Goal: Task Accomplishment & Management: Use online tool/utility

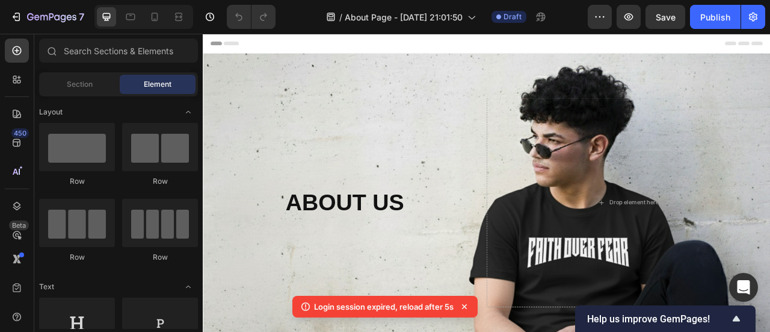
scroll to position [293, 0]
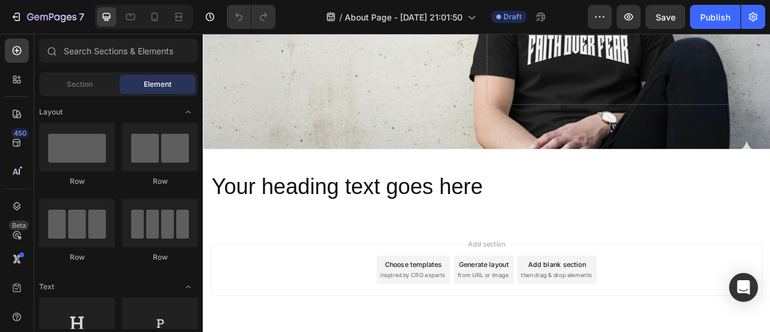
scroll to position [293, 0]
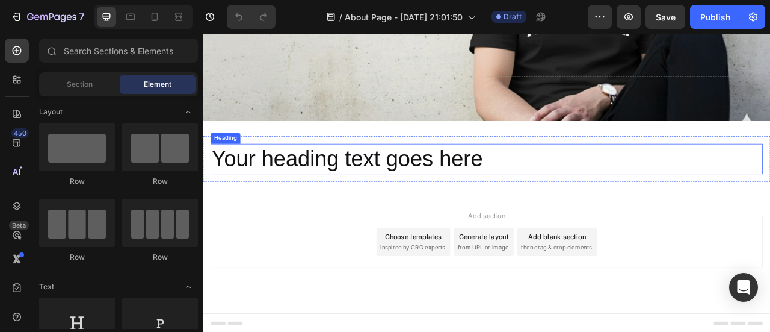
click at [568, 191] on h2 "Your heading text goes here" at bounding box center [563, 192] width 703 height 39
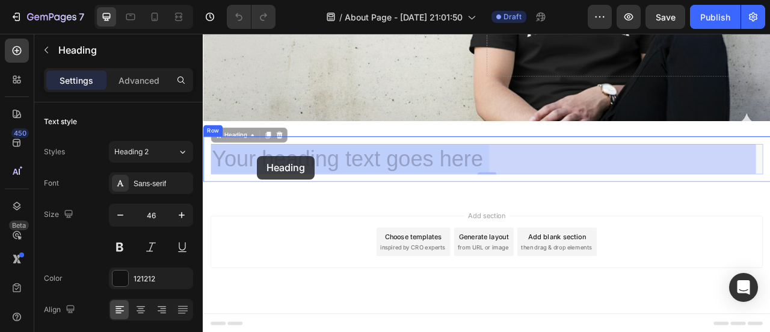
drag, startPoint x: 561, startPoint y: 186, endPoint x: 303, endPoint y: 175, distance: 259.0
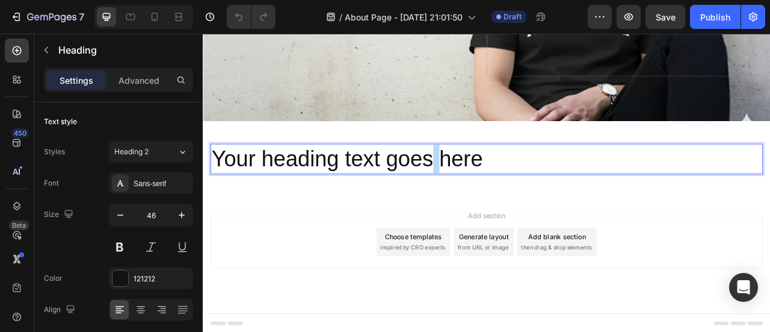
click at [496, 184] on p "Your heading text goes here" at bounding box center [564, 193] width 701 height 36
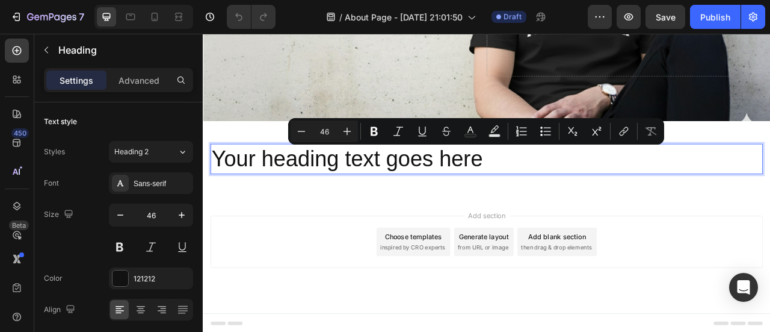
click at [533, 190] on p "Your heading text goes here" at bounding box center [564, 193] width 701 height 36
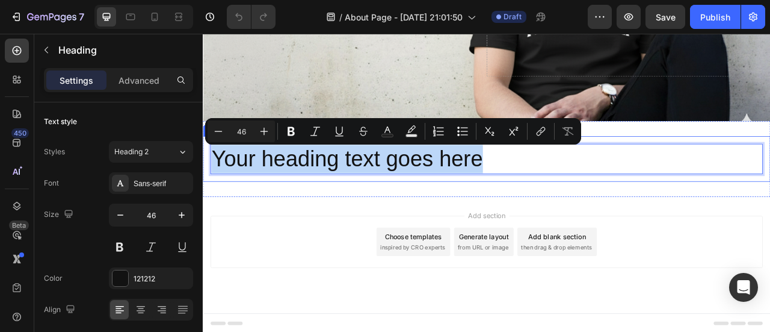
drag, startPoint x: 558, startPoint y: 195, endPoint x: 204, endPoint y: 203, distance: 354.6
click at [204, 203] on div "Your heading text goes here Heading 0 Row" at bounding box center [564, 193] width 722 height 58
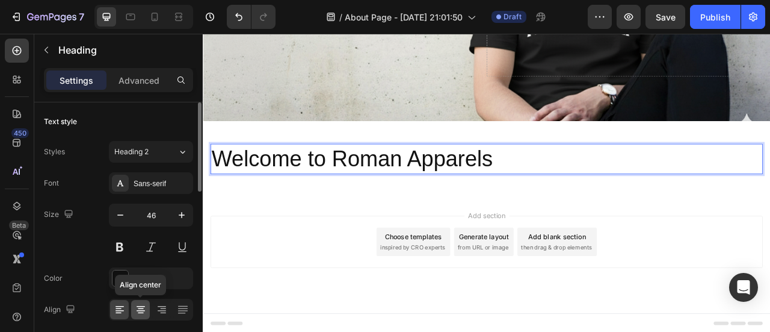
click at [142, 312] on icon at bounding box center [141, 309] width 12 height 12
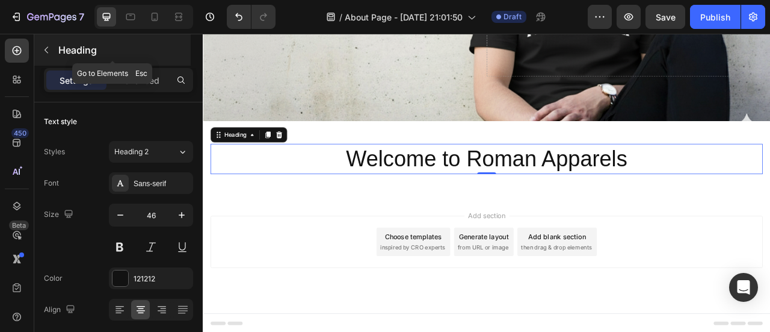
click at [48, 50] on icon "button" at bounding box center [47, 50] width 10 height 10
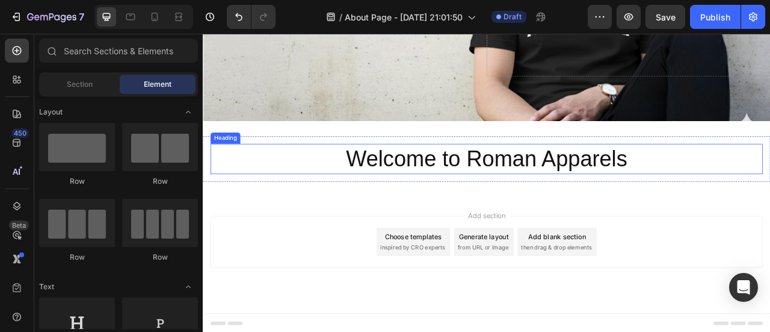
click at [583, 175] on p "Welcome to Roman Apparels" at bounding box center [564, 193] width 701 height 36
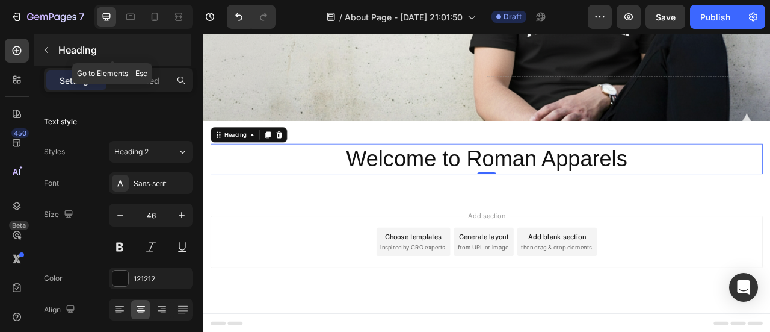
click at [44, 50] on icon "button" at bounding box center [47, 50] width 10 height 10
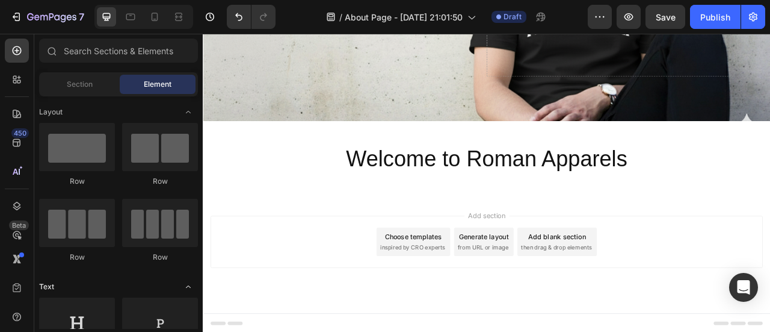
scroll to position [120, 0]
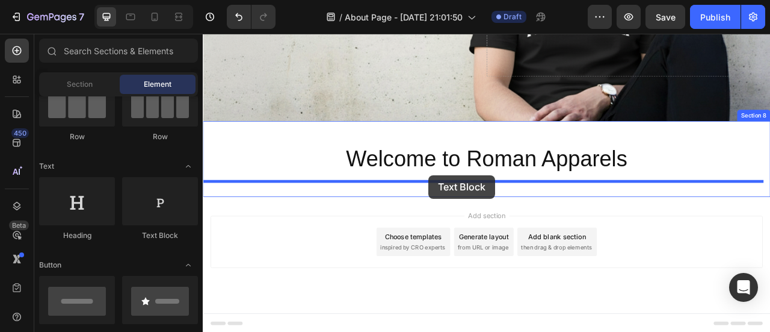
drag, startPoint x: 367, startPoint y: 235, endPoint x: 490, endPoint y: 214, distance: 124.7
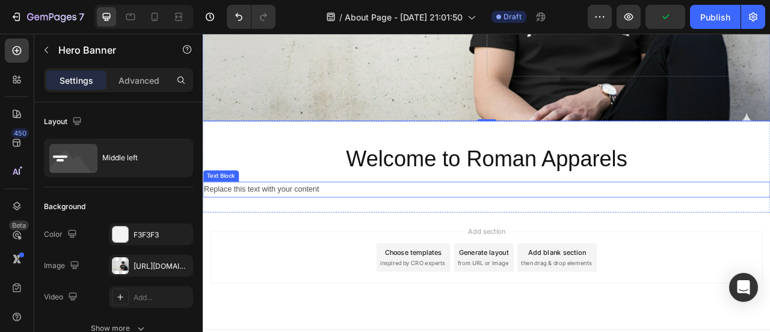
click at [531, 226] on div "Replace this text with your content" at bounding box center [564, 231] width 722 height 20
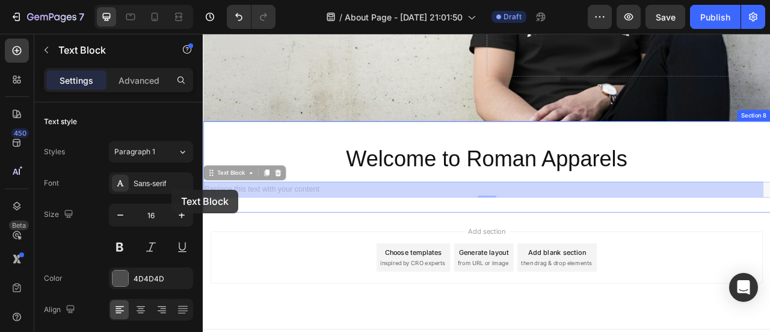
drag, startPoint x: 354, startPoint y: 229, endPoint x: 165, endPoint y: 230, distance: 189.0
click at [203, 230] on html "Header ABOUT US Heading Row Drop element here Hero Banner Section 1 We continue…" at bounding box center [564, 87] width 722 height 693
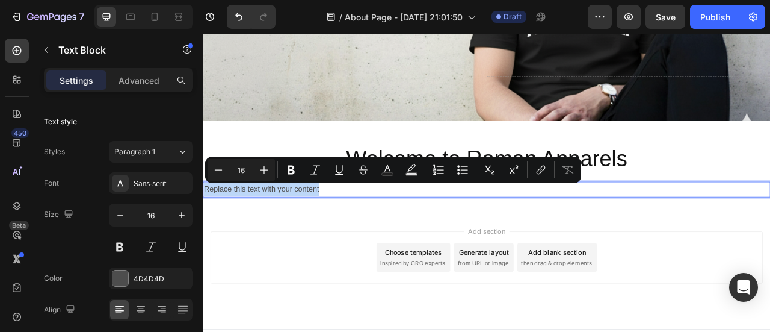
drag, startPoint x: 354, startPoint y: 227, endPoint x: 206, endPoint y: 238, distance: 149.0
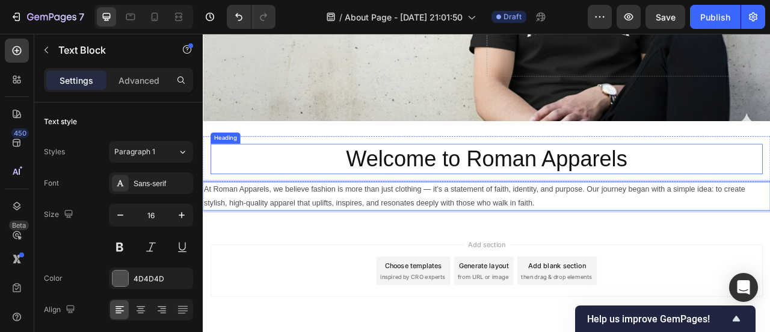
click at [467, 187] on p "Welcome to Roman Apparels" at bounding box center [564, 193] width 701 height 36
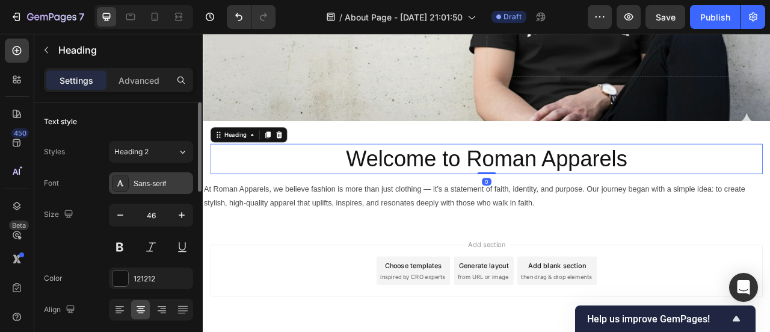
click at [134, 187] on div "Sans-serif" at bounding box center [162, 183] width 57 height 11
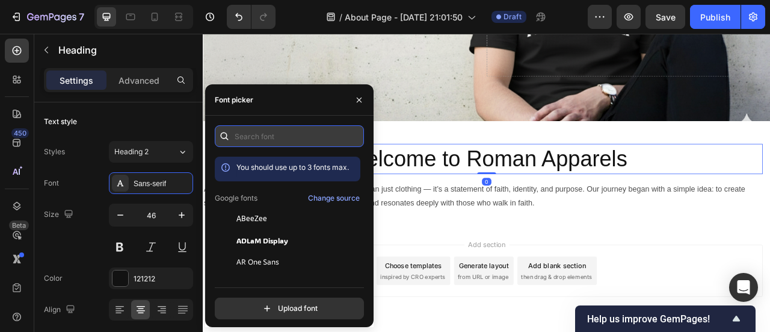
click at [270, 129] on input "text" at bounding box center [289, 136] width 149 height 22
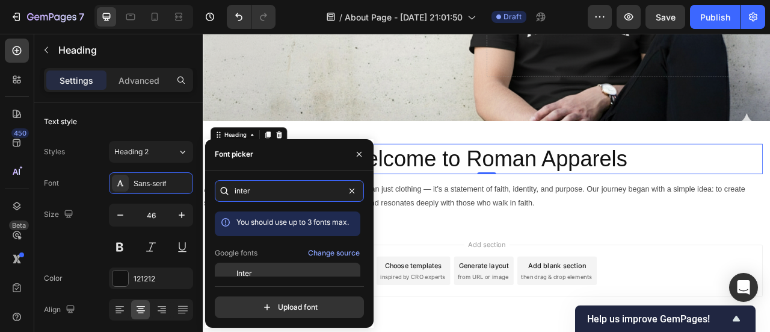
type input "inter"
click at [256, 271] on div "Inter" at bounding box center [298, 273] width 122 height 11
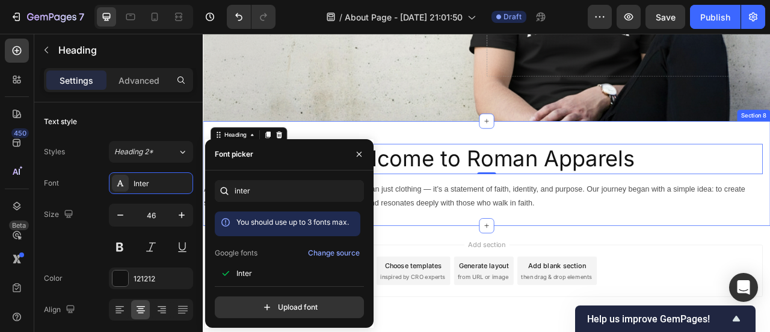
click at [564, 241] on p "At Roman Apparels, we believe fashion is more than just clothing — it’s a state…" at bounding box center [564, 240] width 720 height 35
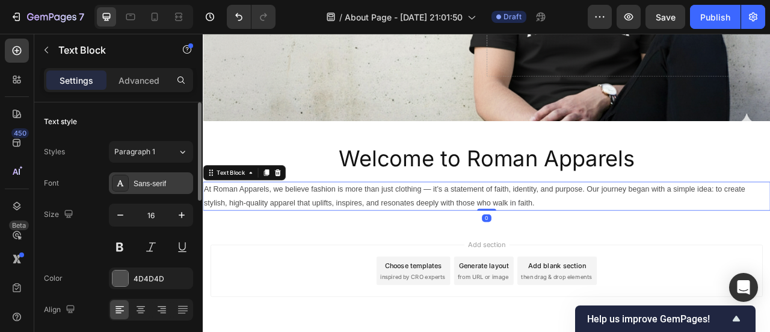
click at [162, 184] on div "Sans-serif" at bounding box center [162, 183] width 57 height 11
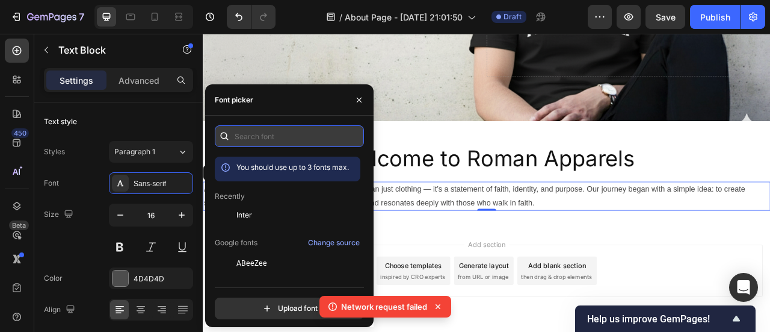
click at [306, 137] on input "text" at bounding box center [289, 136] width 149 height 22
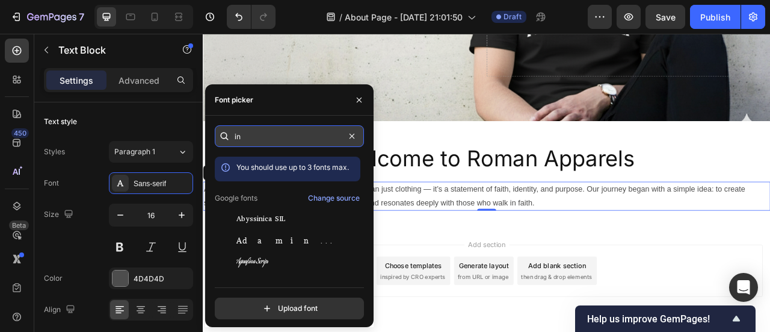
click at [248, 132] on input "in" at bounding box center [289, 136] width 149 height 22
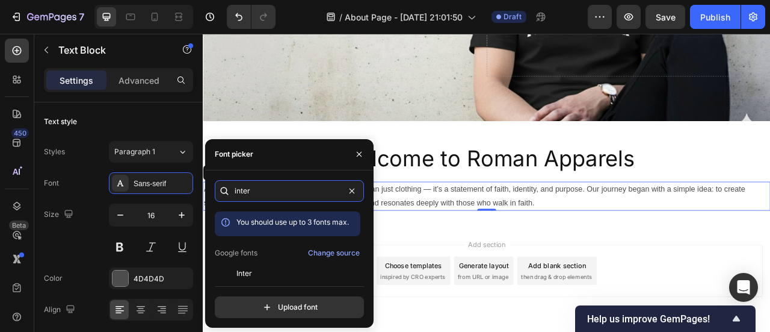
type input "inter"
click at [258, 277] on div "inter You should use up to 3 fonts max. Google fonts Change source Inter Inter …" at bounding box center [289, 249] width 149 height 138
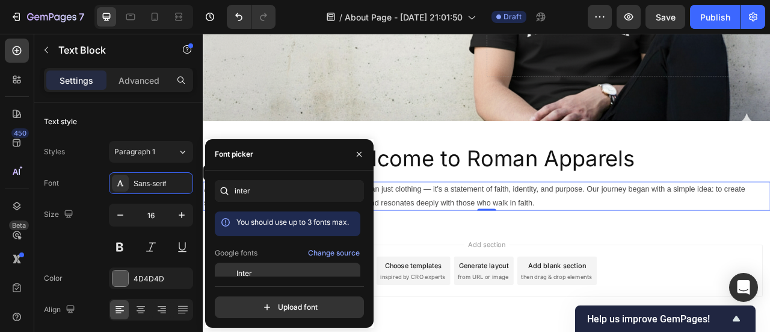
click at [280, 275] on div "Inter" at bounding box center [298, 273] width 122 height 11
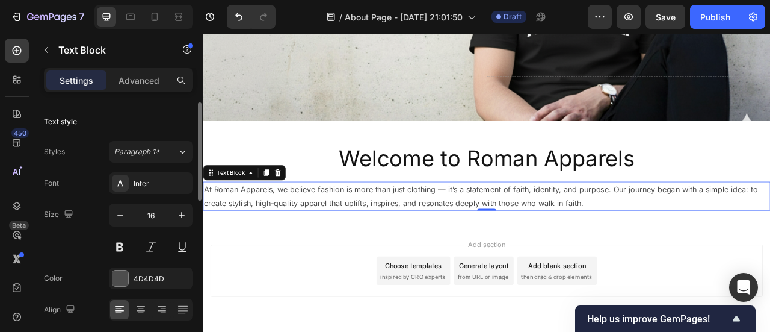
click at [96, 184] on div "Font Inter" at bounding box center [118, 183] width 149 height 22
click at [116, 218] on icon "button" at bounding box center [120, 215] width 12 height 12
click at [184, 209] on icon "button" at bounding box center [182, 215] width 12 height 12
type input "16"
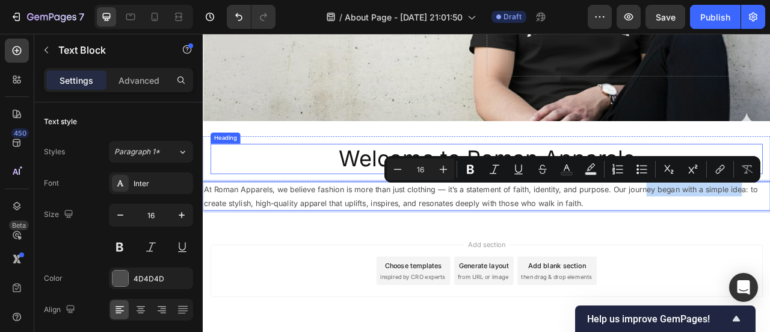
drag, startPoint x: 886, startPoint y: 232, endPoint x: 843, endPoint y: 190, distance: 60.0
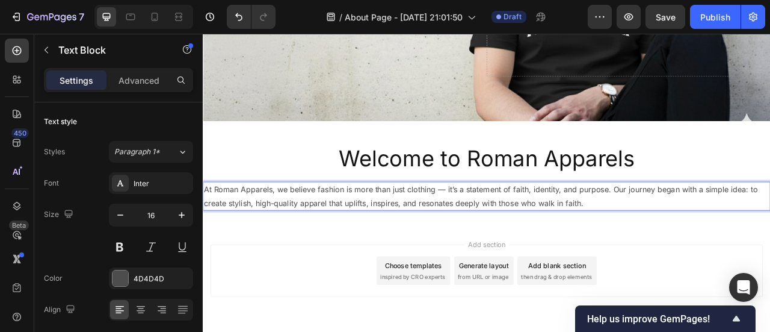
click at [231, 224] on p "At Roman Apparels, we believe fashion is more than just clothing — it’s a state…" at bounding box center [564, 240] width 720 height 35
click at [224, 237] on p "At Roman Apparels, we believe fashion is more than just clothing — it’s a state…" at bounding box center [564, 240] width 720 height 35
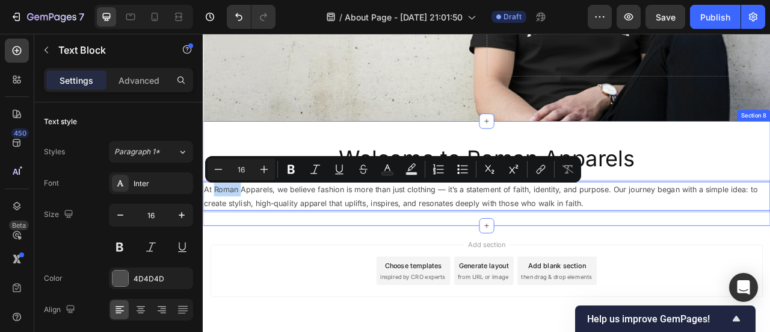
click at [770, 155] on div "Welcome to Roman Apparels Heading Row At Roman Apparels, we believe fashion is …" at bounding box center [564, 210] width 722 height 133
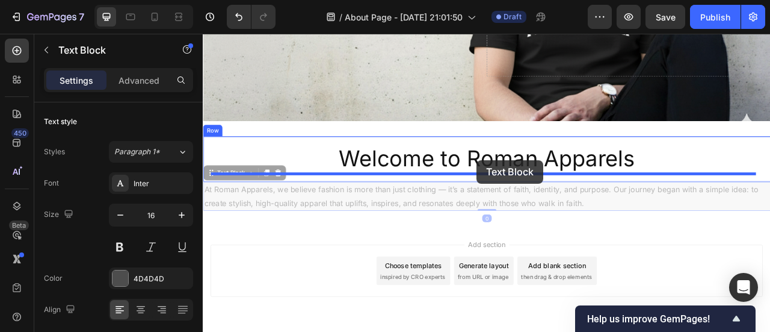
drag, startPoint x: 537, startPoint y: 245, endPoint x: 551, endPoint y: 194, distance: 52.6
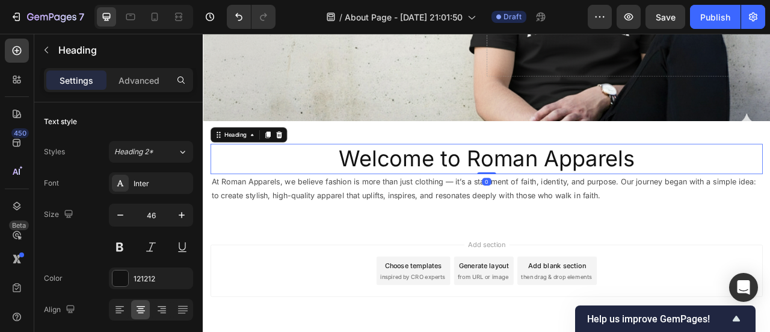
click at [769, 194] on p "Welcome to Roman Apparels" at bounding box center [564, 193] width 701 height 36
click at [285, 165] on icon at bounding box center [285, 162] width 10 height 10
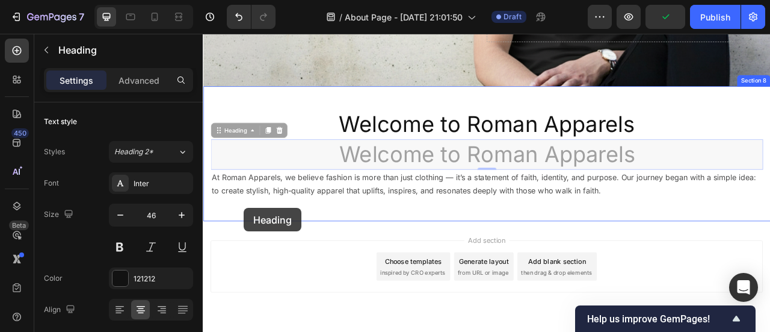
scroll to position [368, 0]
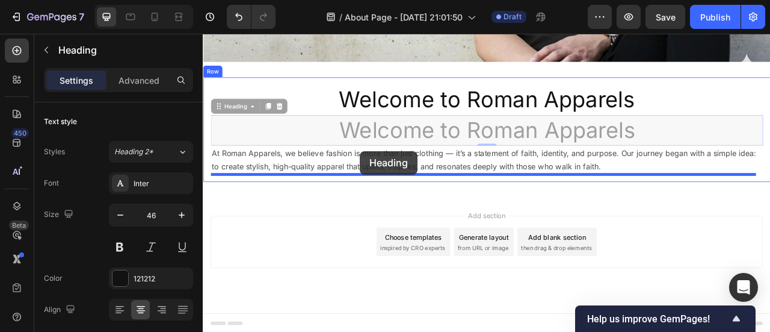
drag, startPoint x: 223, startPoint y: 198, endPoint x: 403, endPoint y: 183, distance: 180.6
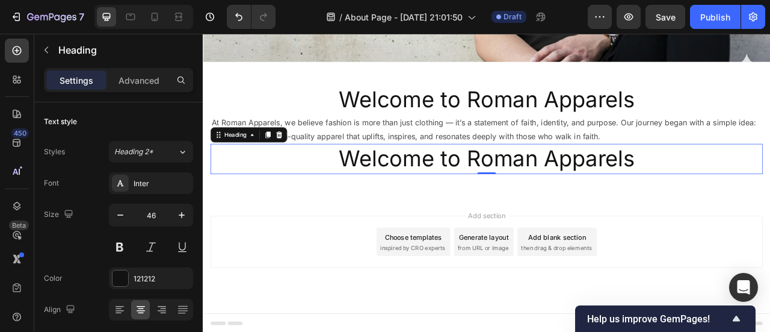
click at [555, 193] on h2 "Welcome to Roman Apparels" at bounding box center [563, 192] width 703 height 39
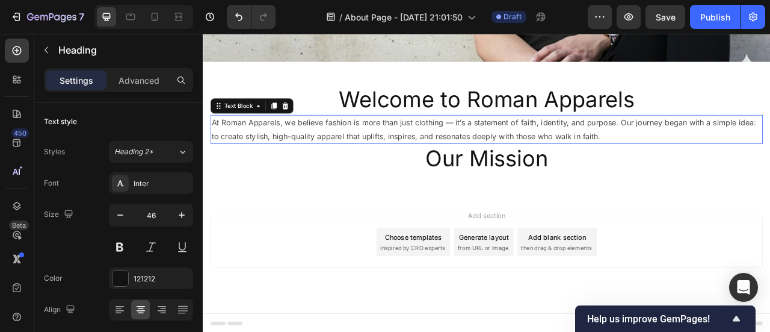
click at [518, 156] on p "At Roman Apparels, we believe fashion is more than just clothing — it’s a state…" at bounding box center [564, 155] width 701 height 35
click at [297, 128] on div at bounding box center [293, 125] width 14 height 14
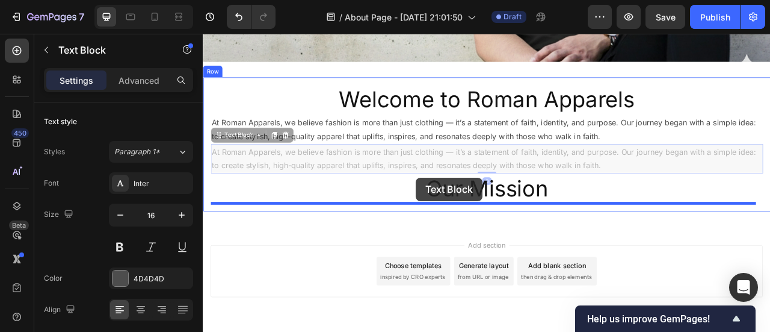
drag, startPoint x: 224, startPoint y: 170, endPoint x: 474, endPoint y: 217, distance: 253.4
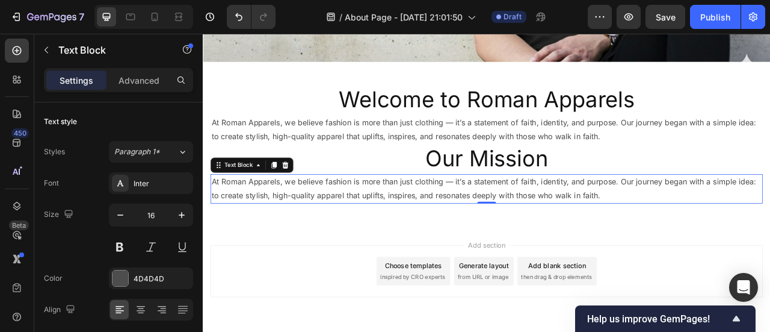
click at [318, 215] on p "At Roman Apparels, we believe fashion is more than just clothing — it’s a state…" at bounding box center [564, 230] width 701 height 35
click at [324, 220] on p "At Roman Apparels, we believe fashion is more than just clothing — it’s a state…" at bounding box center [564, 230] width 701 height 35
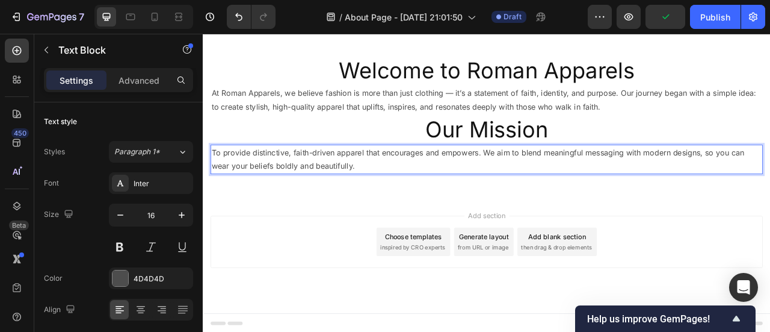
scroll to position [345, 0]
